Goal: Task Accomplishment & Management: Use online tool/utility

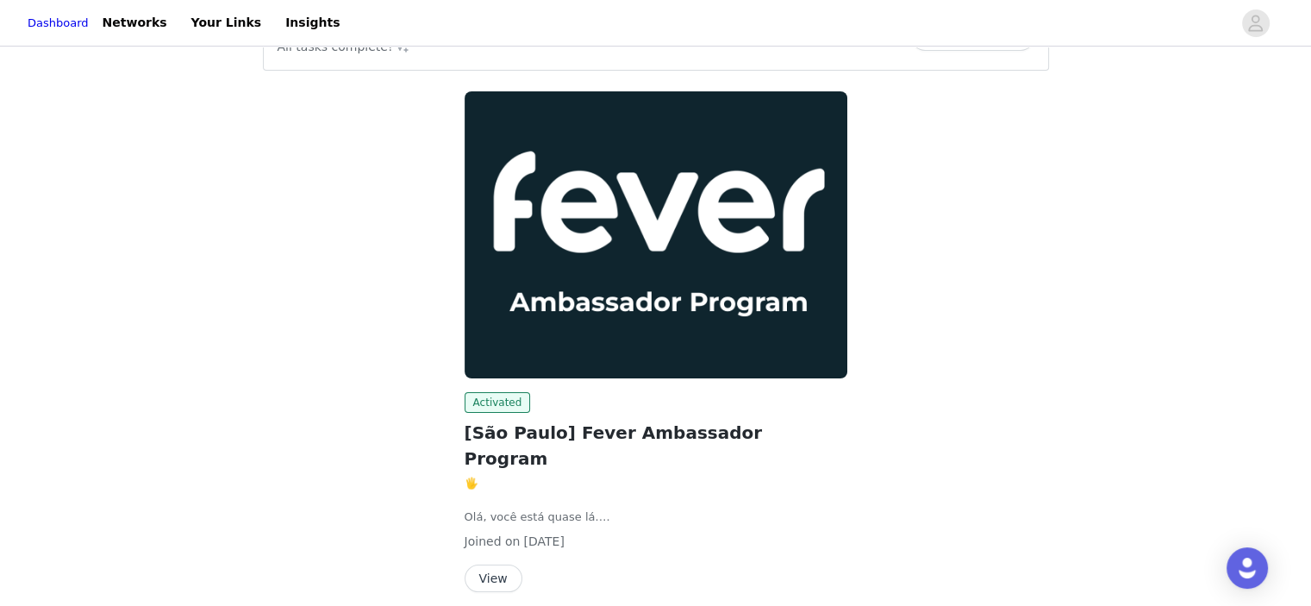
scroll to position [21, 0]
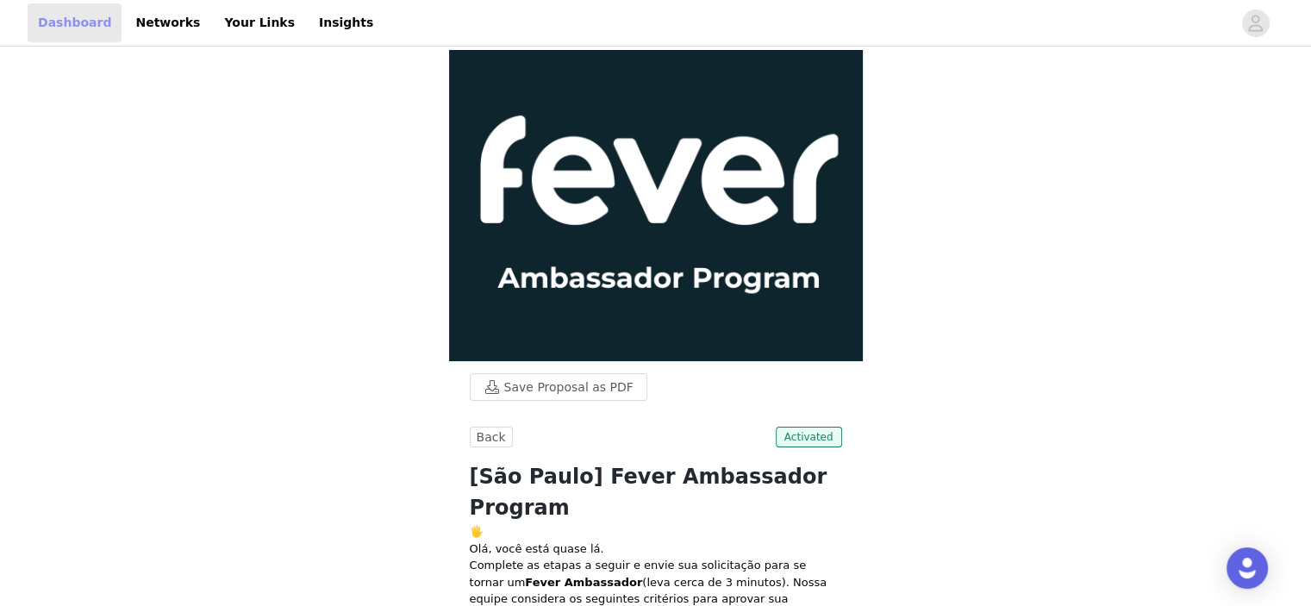
click at [59, 30] on link "Dashboard" at bounding box center [75, 22] width 94 height 39
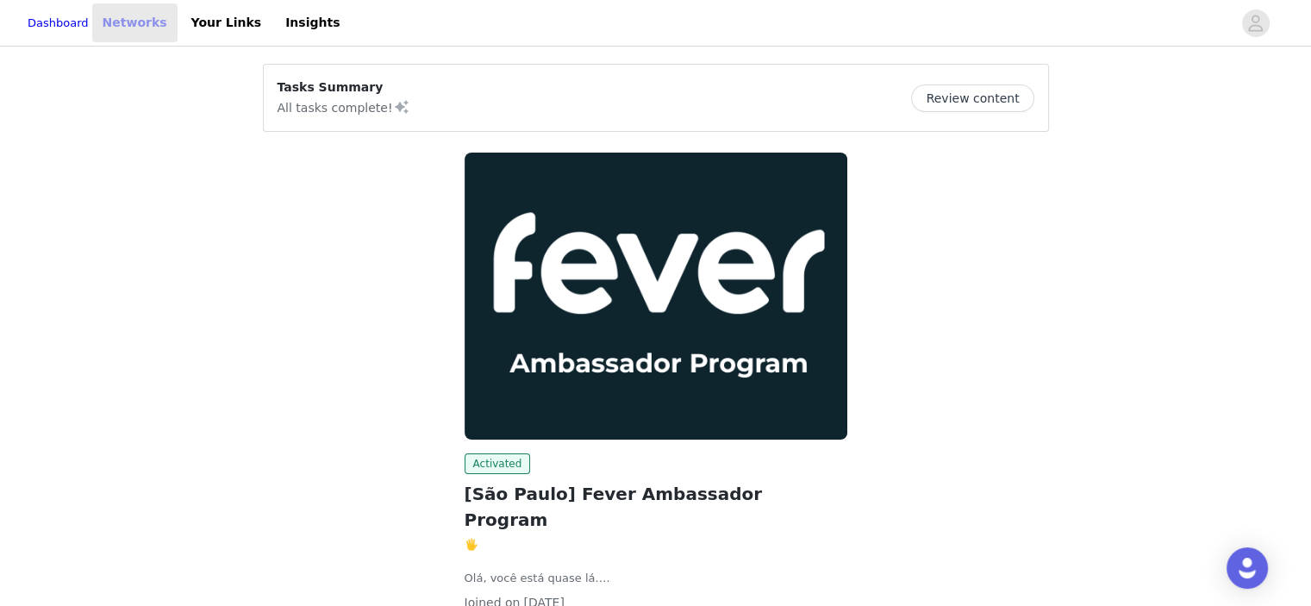
click at [171, 34] on link "Networks" at bounding box center [134, 22] width 85 height 39
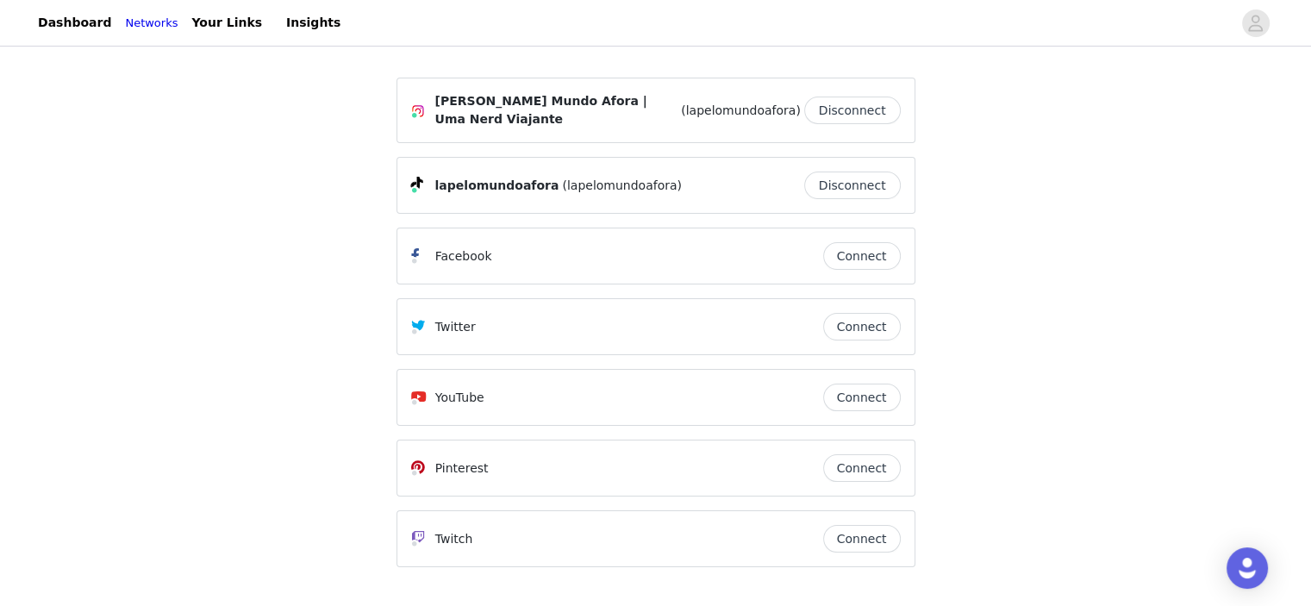
click at [862, 392] on button "Connect" at bounding box center [862, 398] width 78 height 28
click at [228, 14] on link "Your Links" at bounding box center [226, 22] width 91 height 39
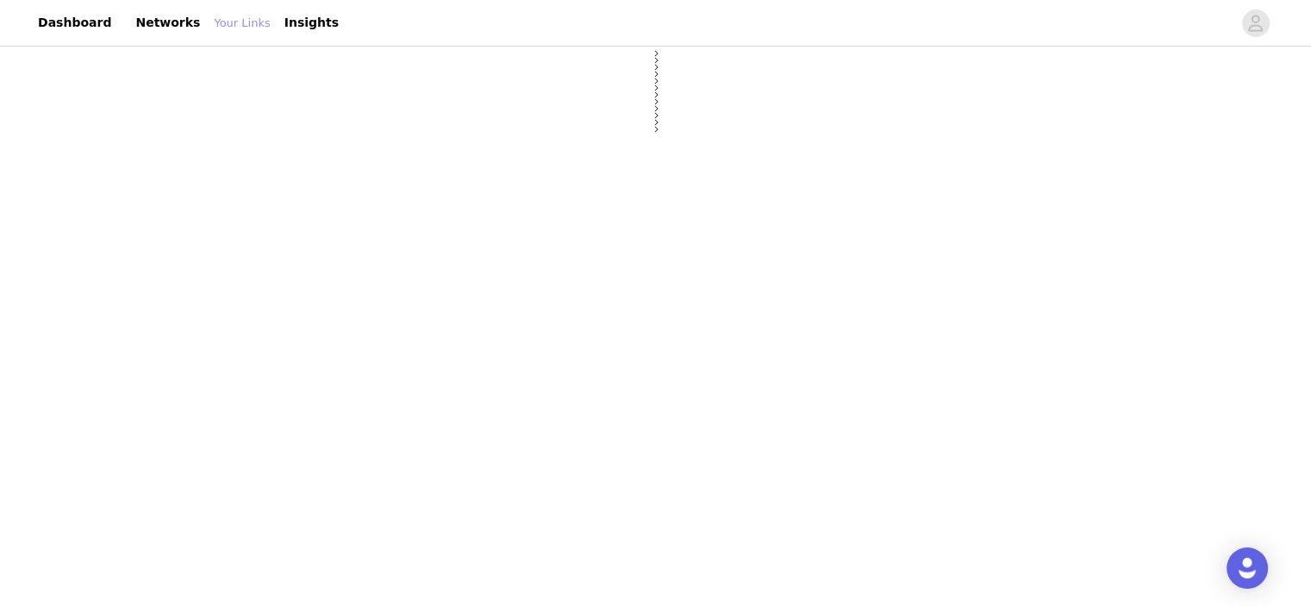
select select "12"
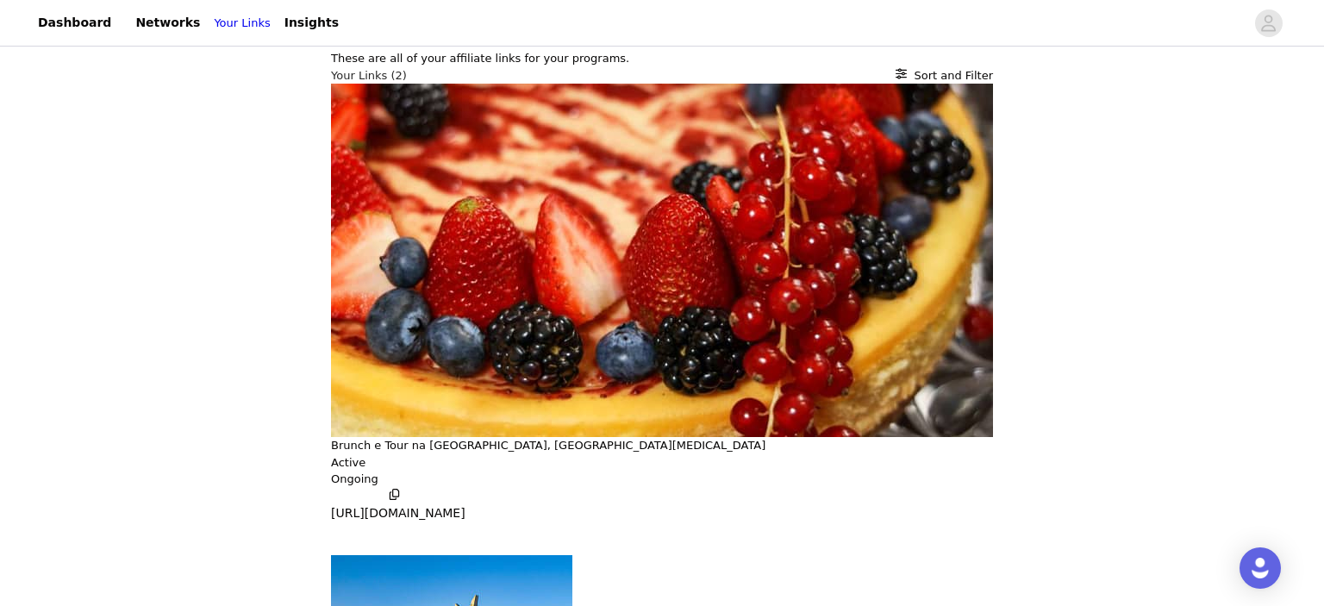
click at [390, 489] on icon "button" at bounding box center [394, 494] width 9 height 11
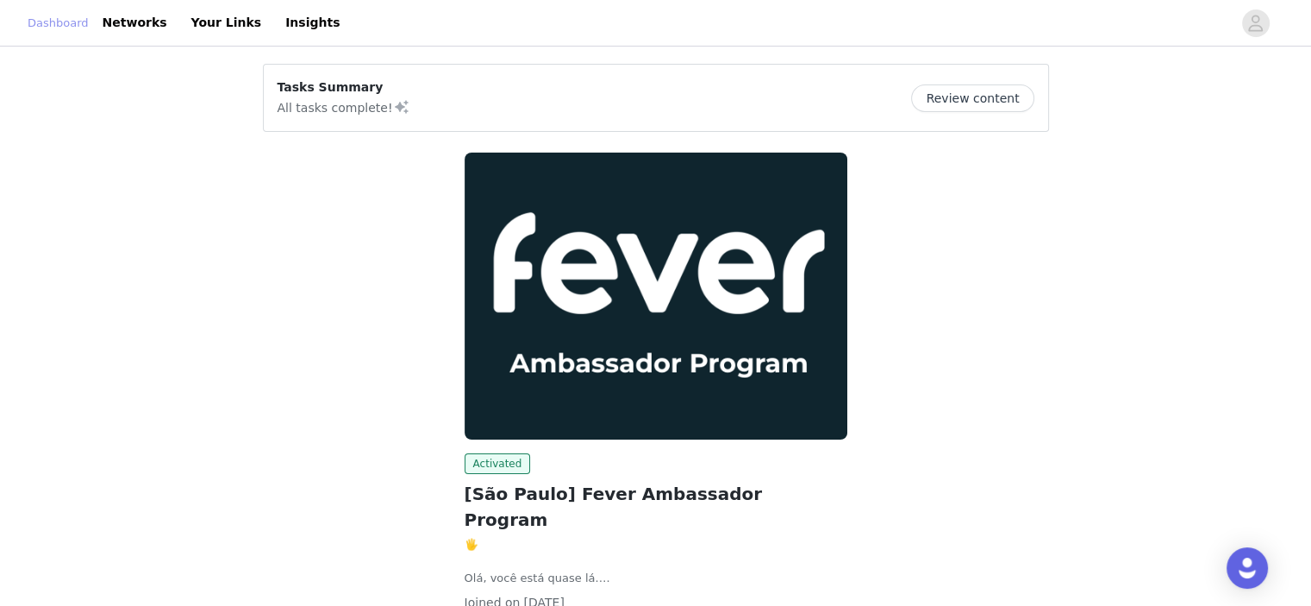
click at [73, 23] on link "Dashboard" at bounding box center [58, 23] width 61 height 17
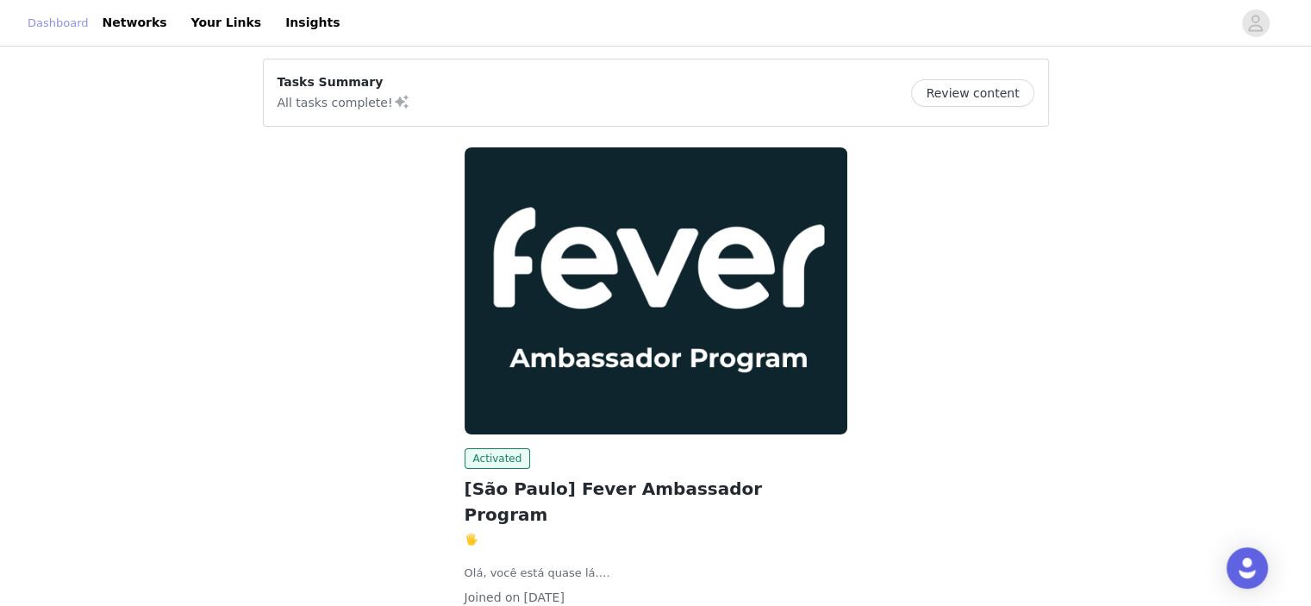
scroll to position [107, 0]
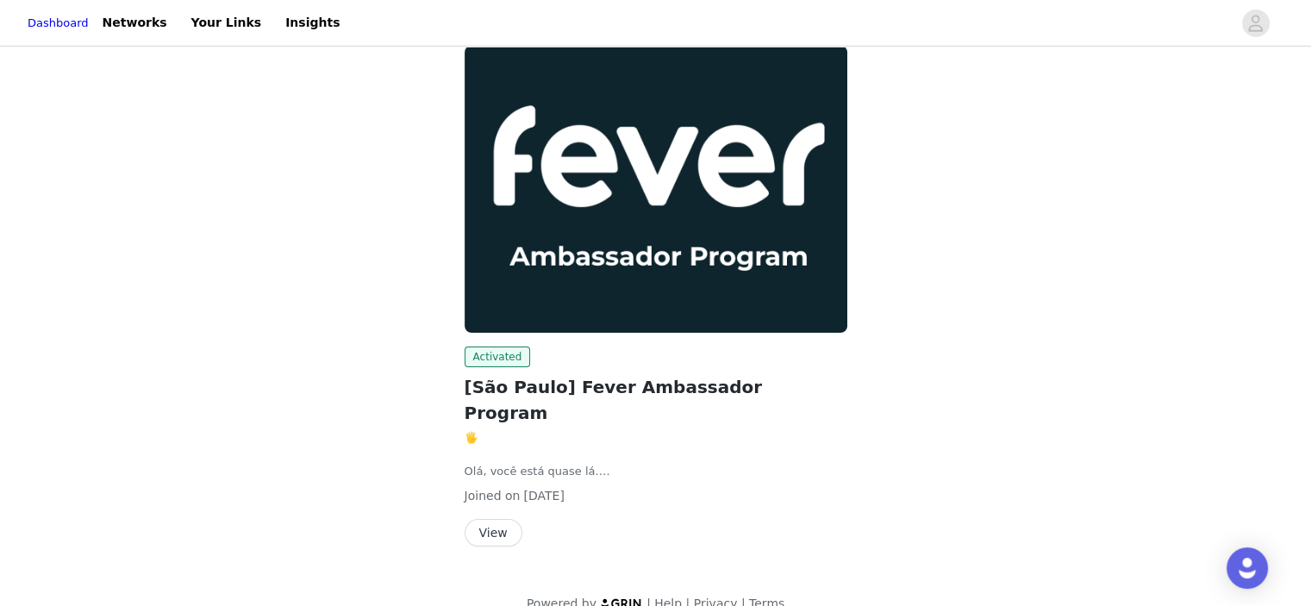
click at [483, 519] on button "View" at bounding box center [494, 533] width 58 height 28
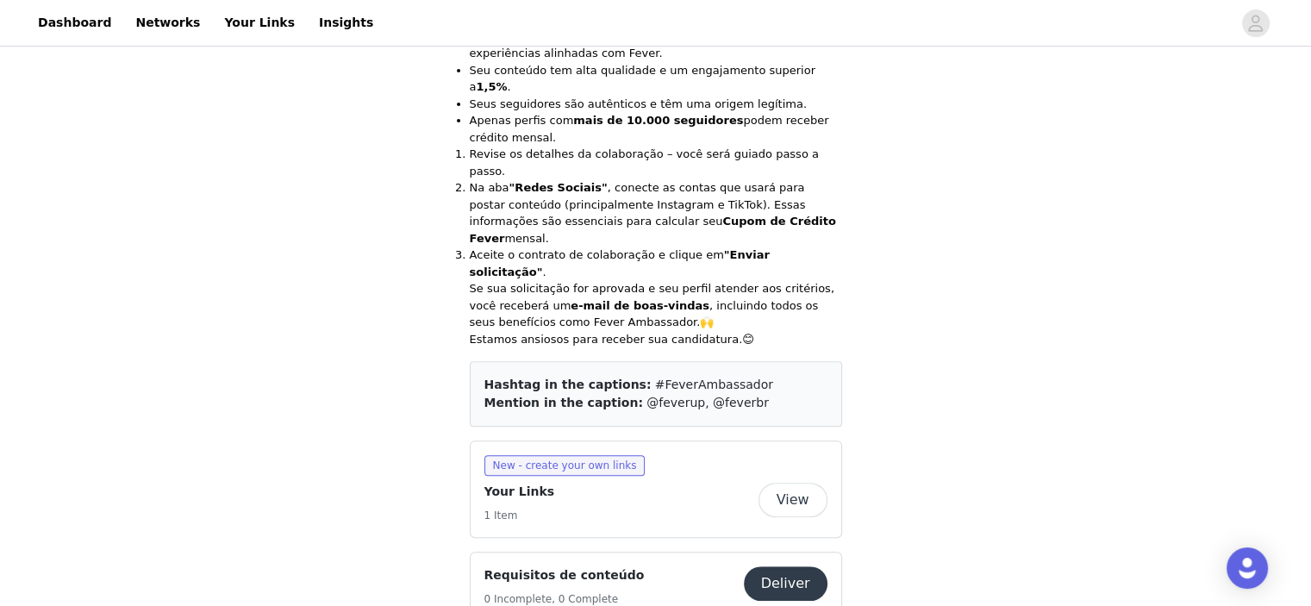
scroll to position [603, 0]
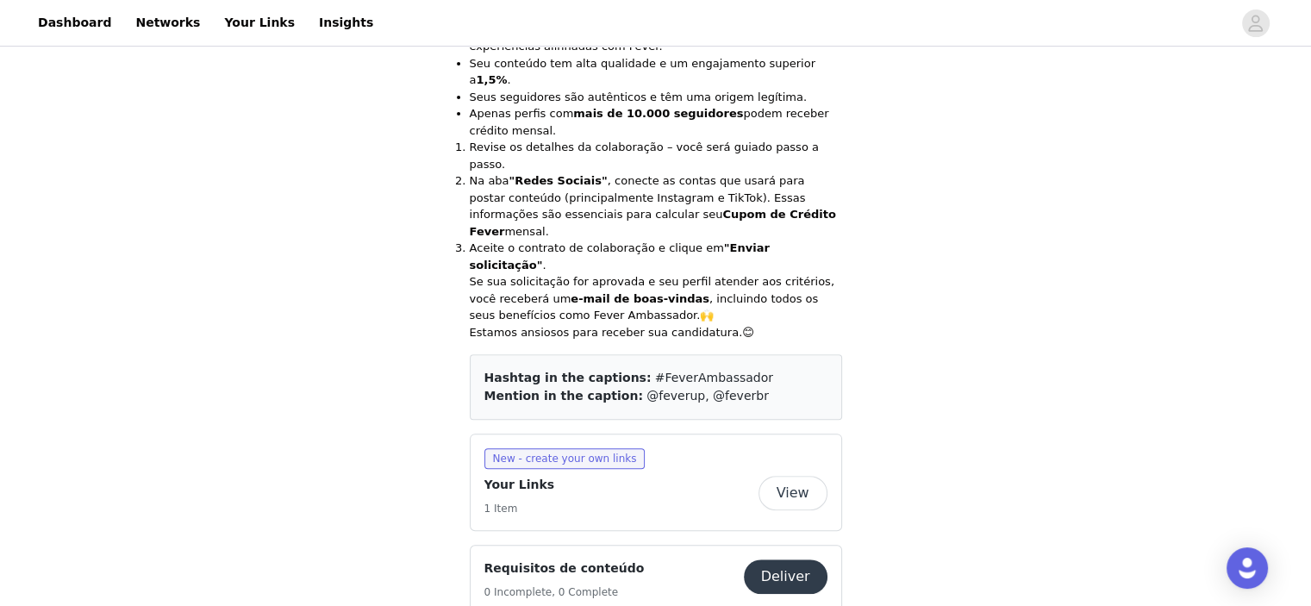
click at [788, 476] on button "View" at bounding box center [793, 493] width 69 height 34
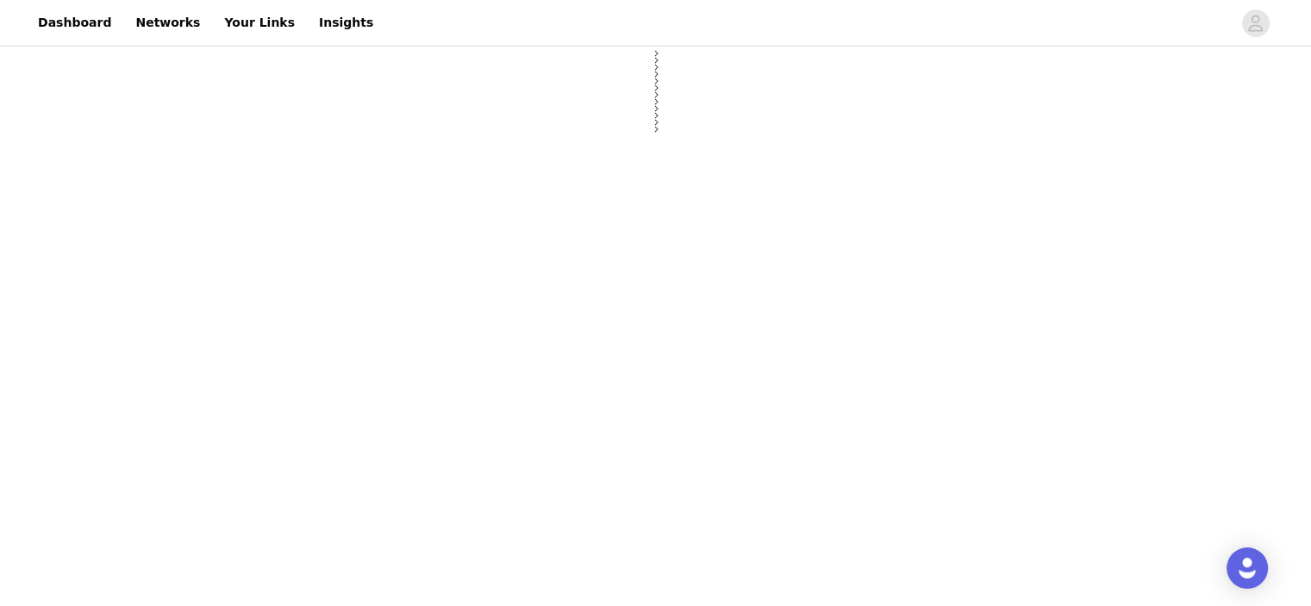
select select "12"
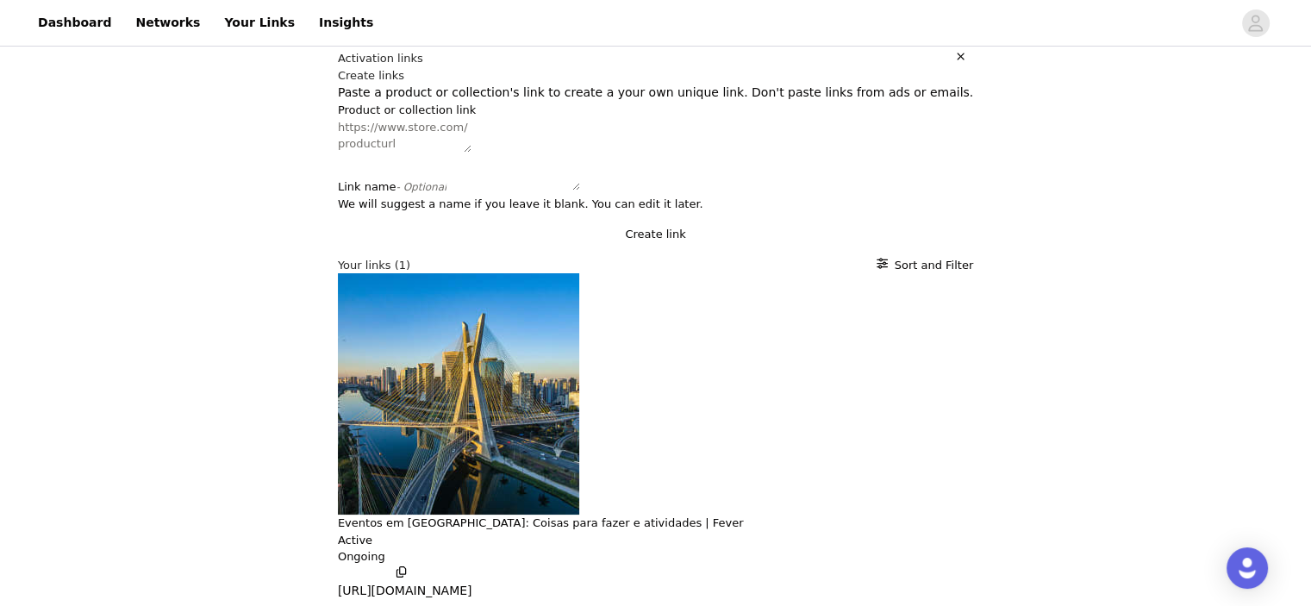
click at [338, 153] on textarea "Product or collection link" at bounding box center [405, 136] width 134 height 34
paste textarea "[URL][DOMAIN_NAME]"
type textarea "[URL][DOMAIN_NAME]"
click at [687, 243] on button "Create link" at bounding box center [655, 234] width 635 height 17
